Goal: Task Accomplishment & Management: Complete application form

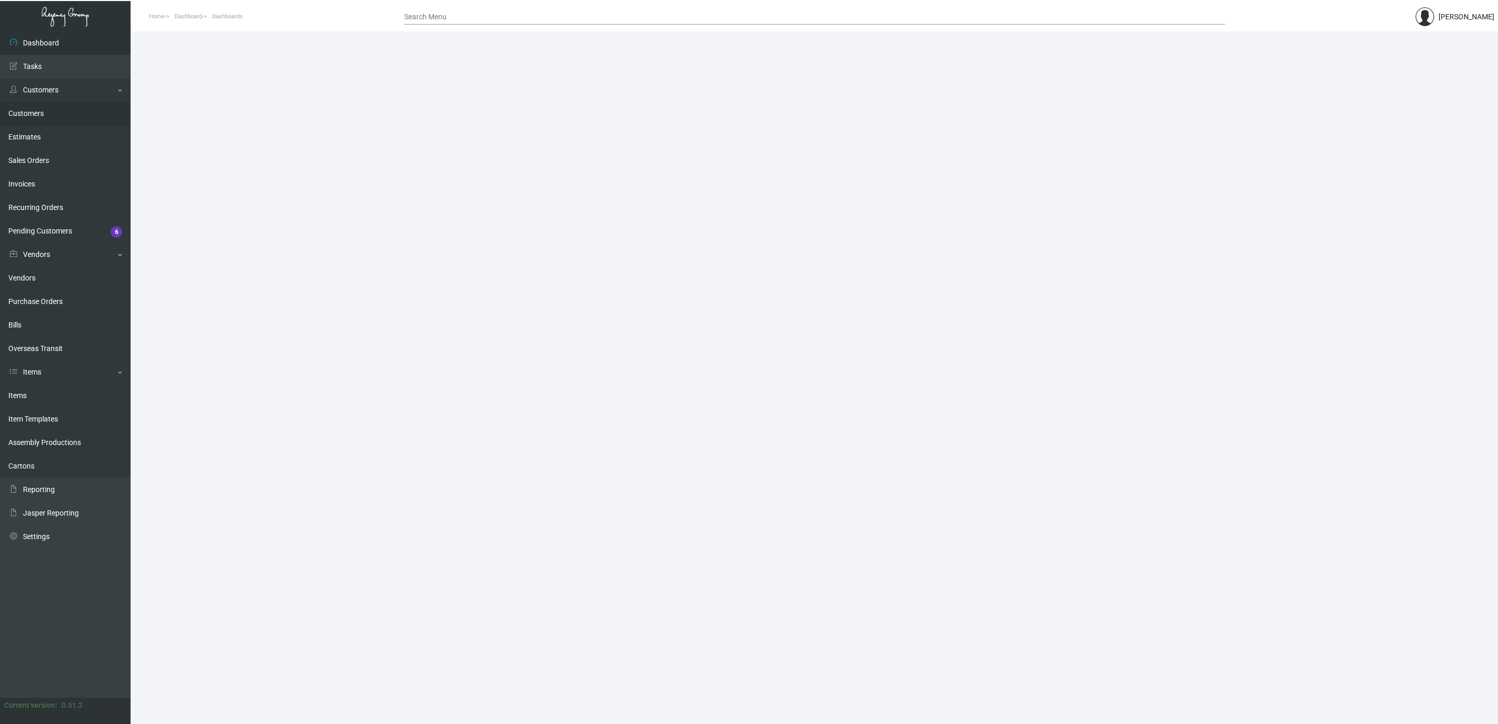
click at [44, 122] on link "Customers" at bounding box center [65, 114] width 131 height 24
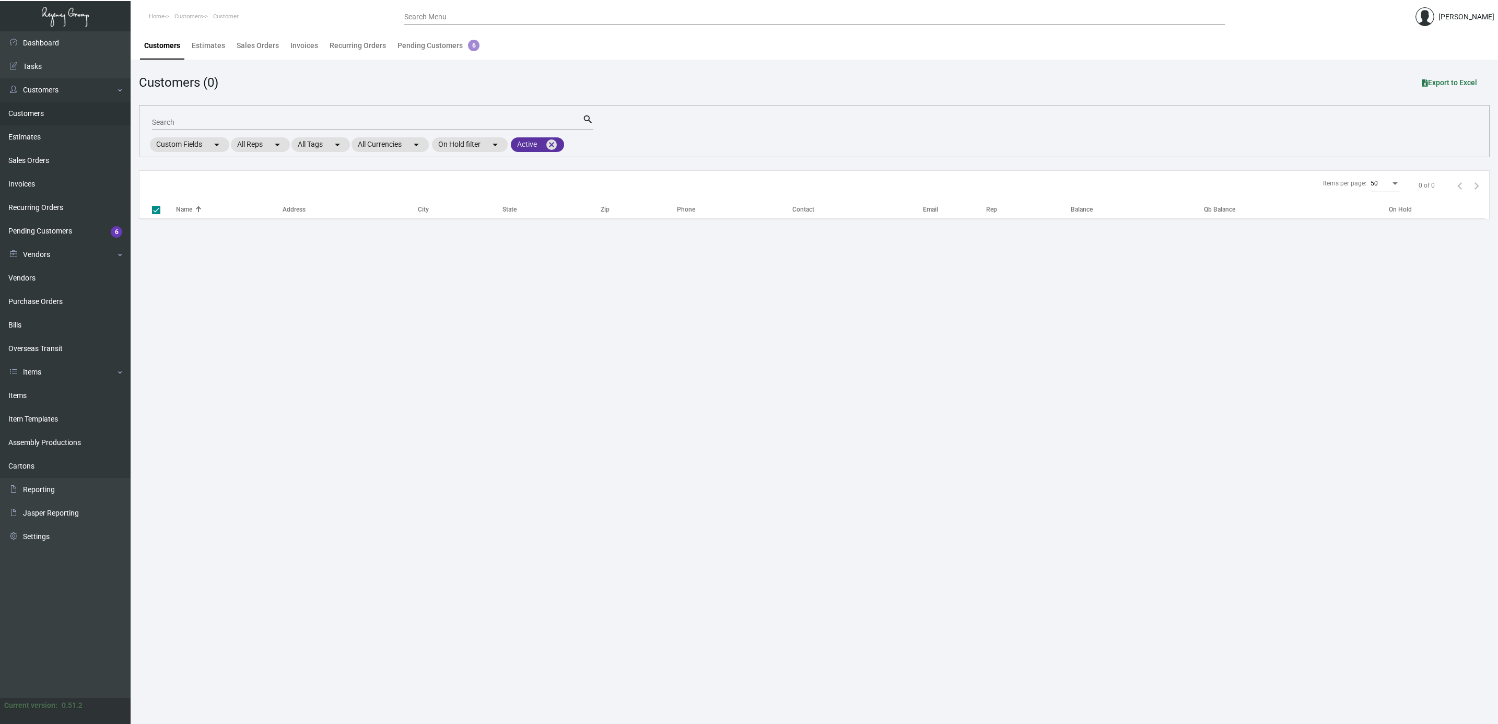
checkbox input "false"
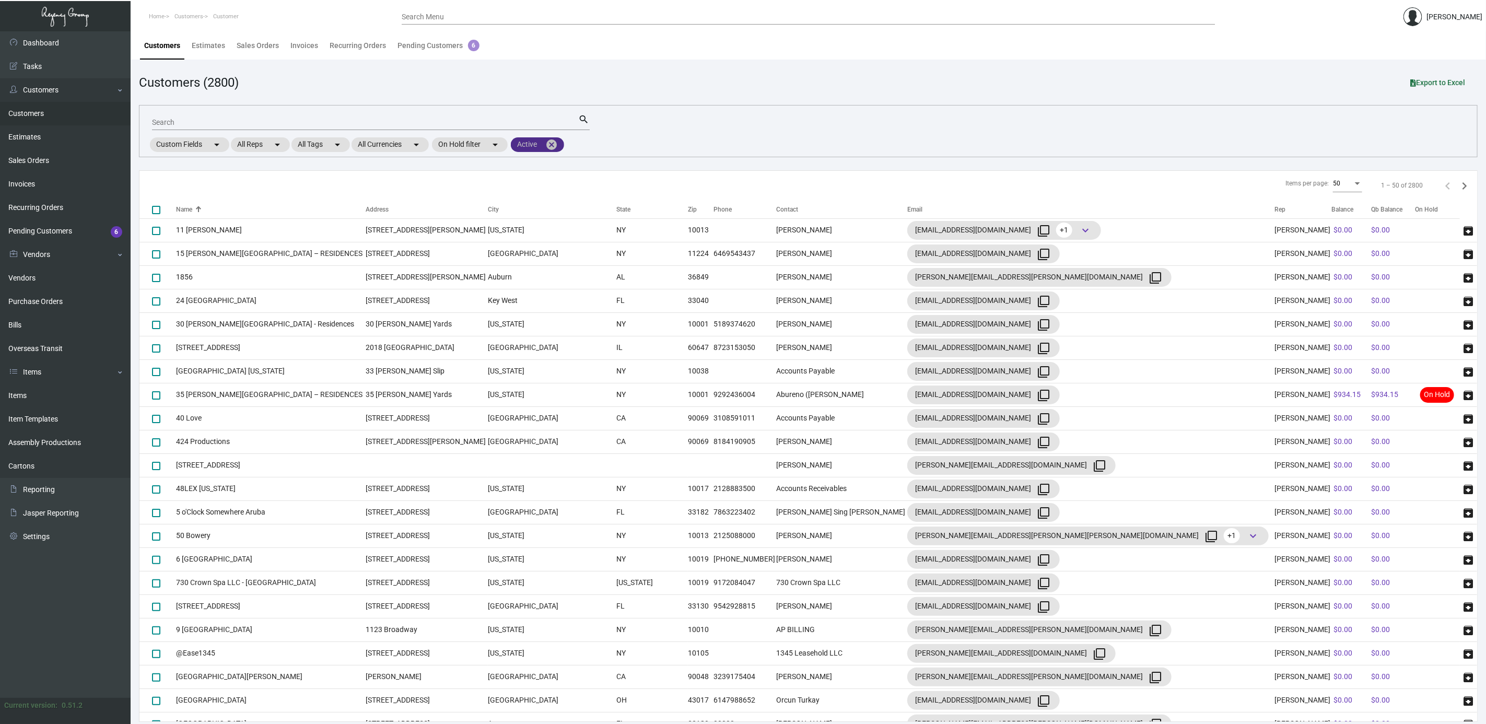
click at [555, 144] on mat-icon "cancel" at bounding box center [551, 144] width 13 height 13
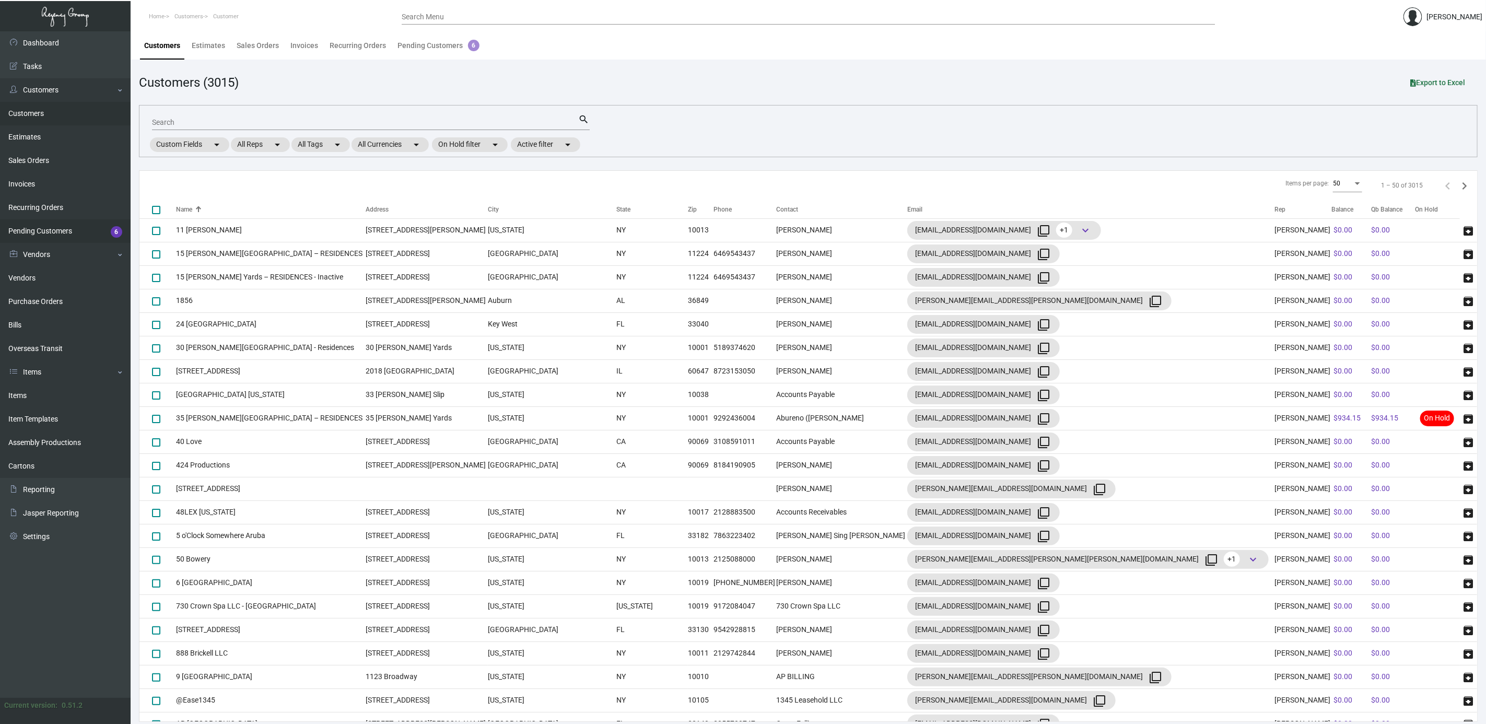
click at [55, 232] on link "Pending Customers 6" at bounding box center [65, 231] width 131 height 24
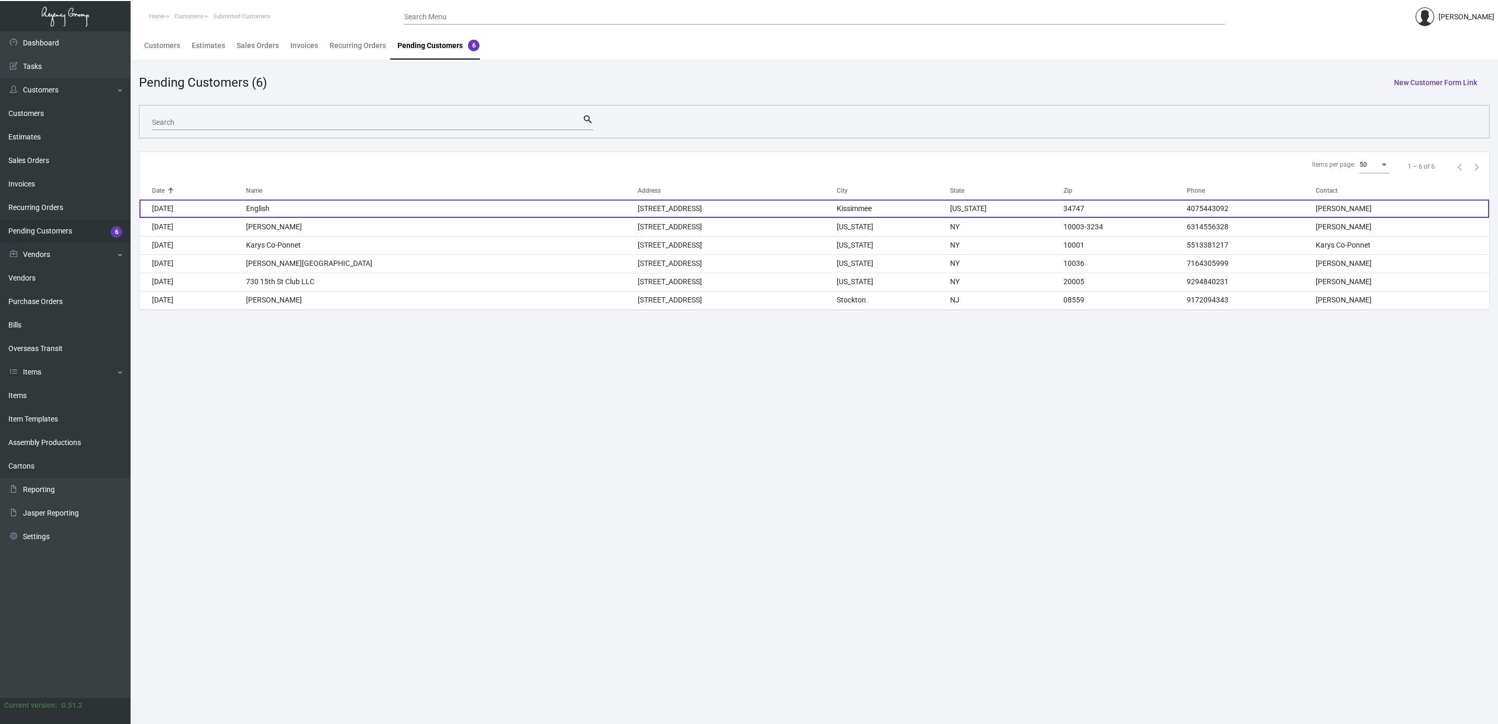
click at [213, 207] on td "[DATE]" at bounding box center [192, 209] width 107 height 18
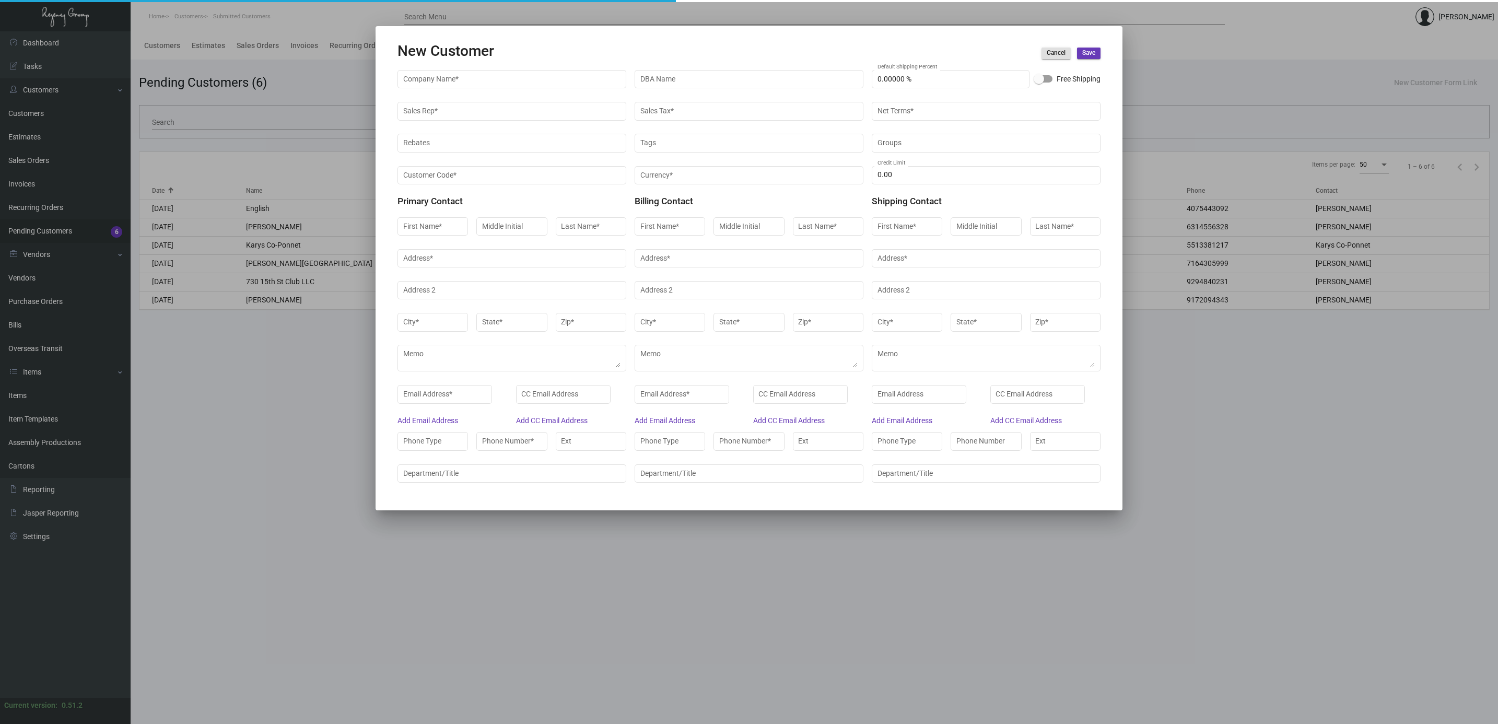
type input "English"
type input "[PERSON_NAME]"
type input "Complex Purchasing Manager"
type input "[PERSON_NAME]"
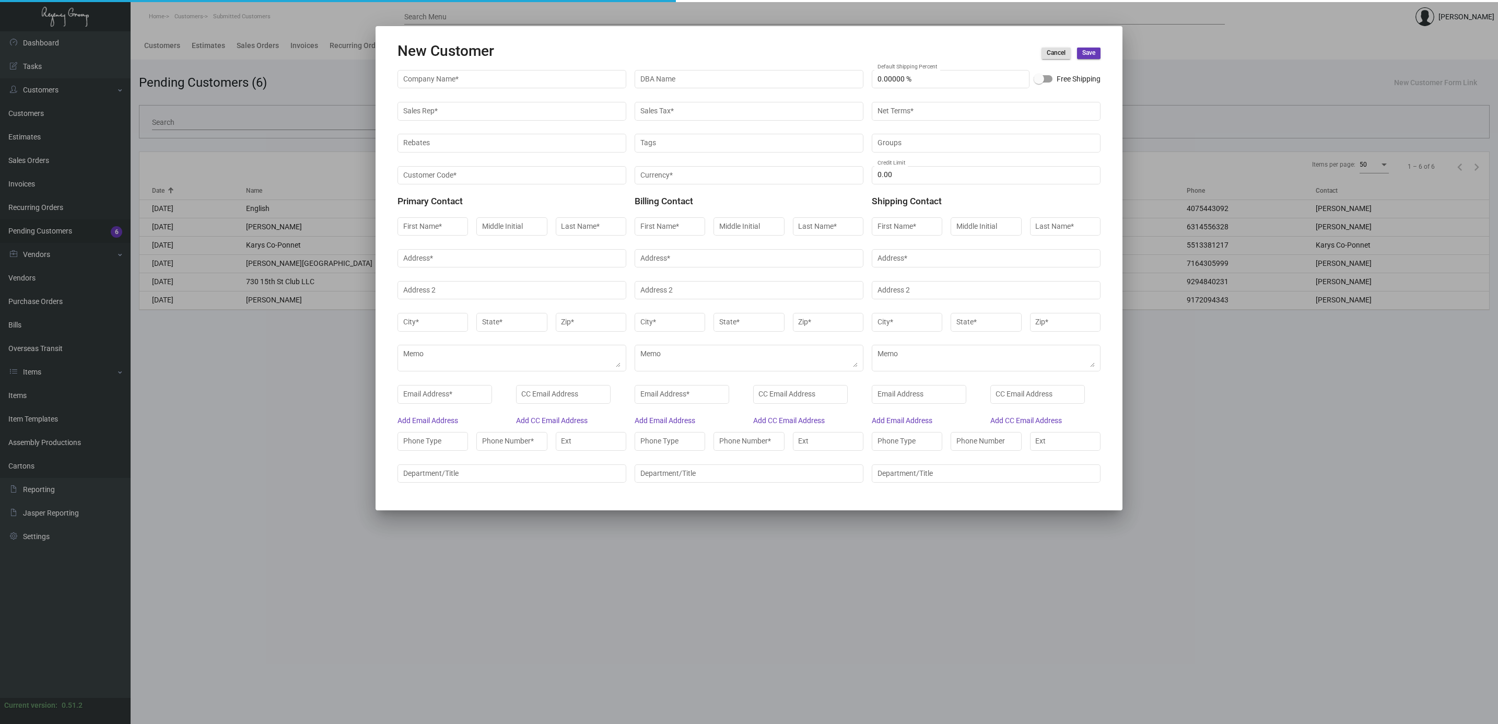
type input "[PERSON_NAME]"
type input "Account Payable Clerk"
type input "[PERSON_NAME]"
type input "Director of Sales"
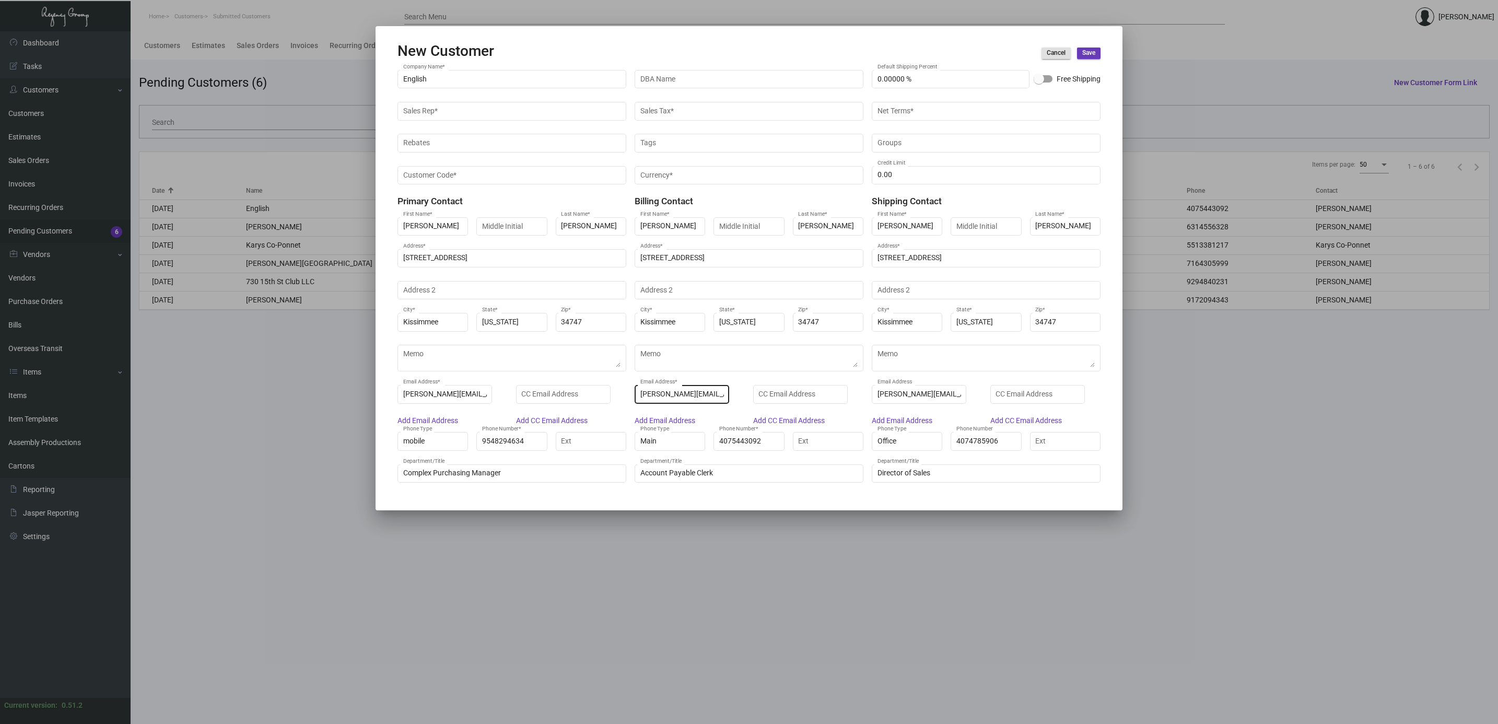
click at [661, 394] on input "[PERSON_NAME][EMAIL_ADDRESS][PERSON_NAME][DOMAIN_NAME]" at bounding box center [682, 394] width 84 height 8
